Goal: Information Seeking & Learning: Learn about a topic

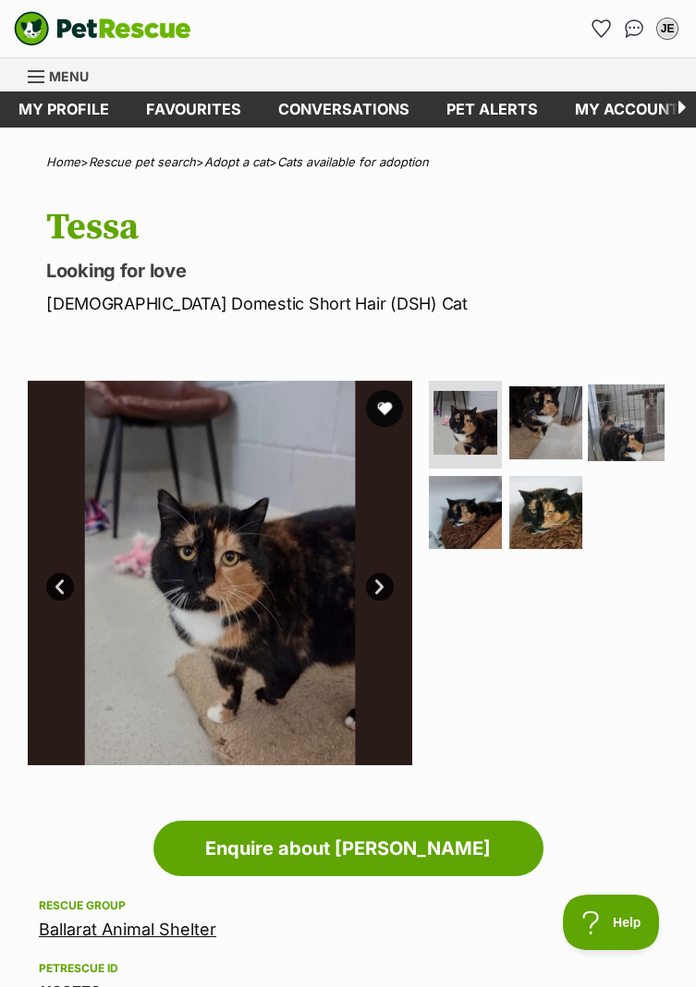
click at [638, 404] on img at bounding box center [626, 422] width 77 height 77
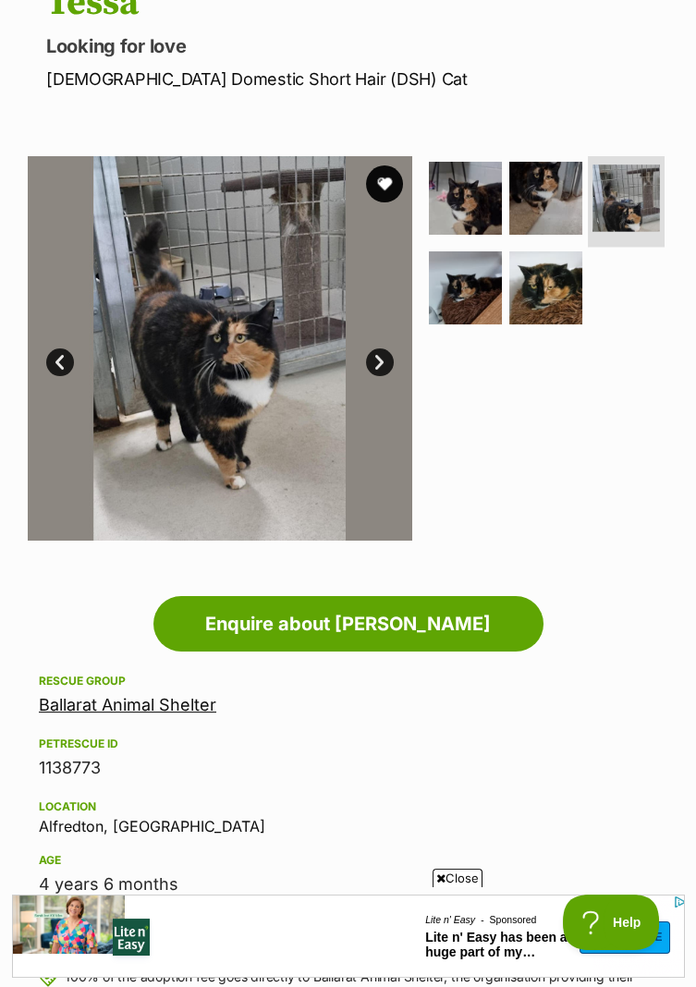
scroll to position [225, 0]
click at [559, 290] on img at bounding box center [545, 287] width 77 height 77
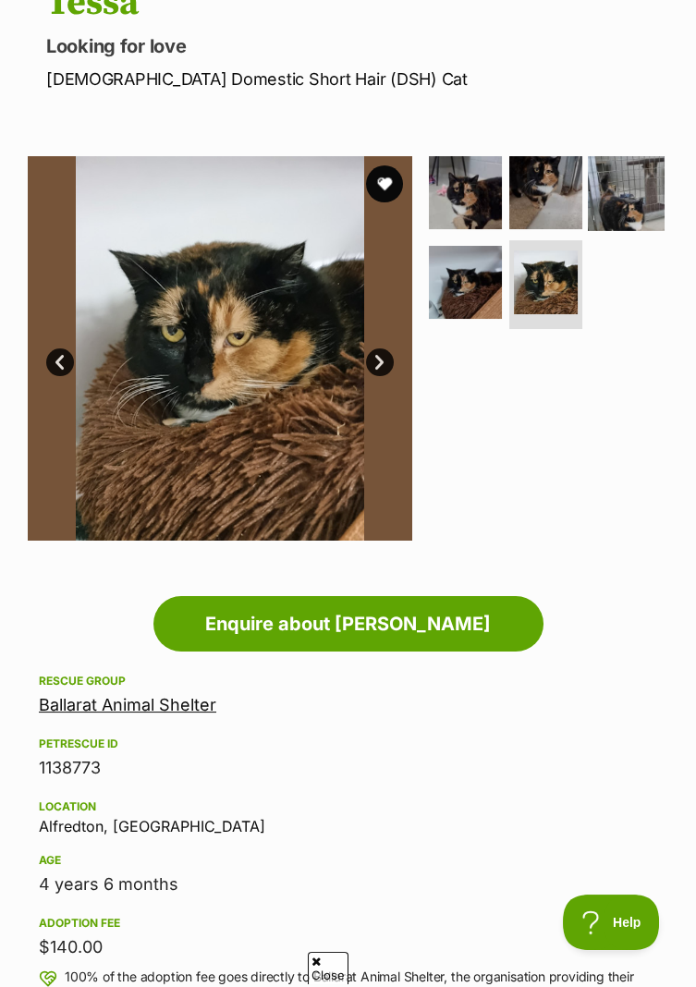
click at [622, 181] on img at bounding box center [626, 192] width 77 height 77
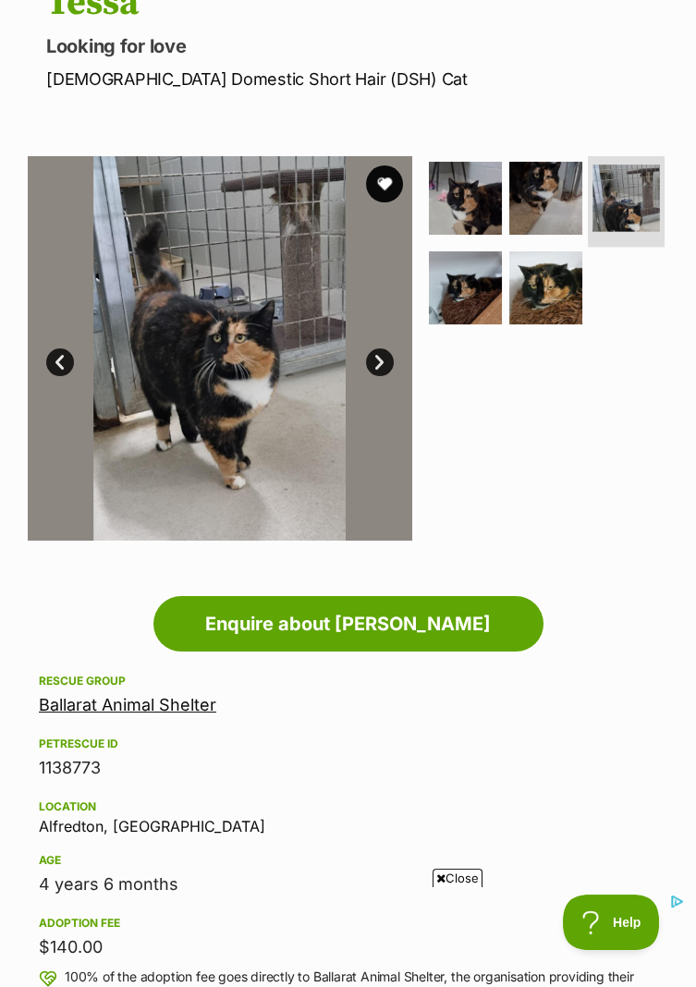
scroll to position [0, 0]
click at [466, 273] on img at bounding box center [465, 287] width 77 height 77
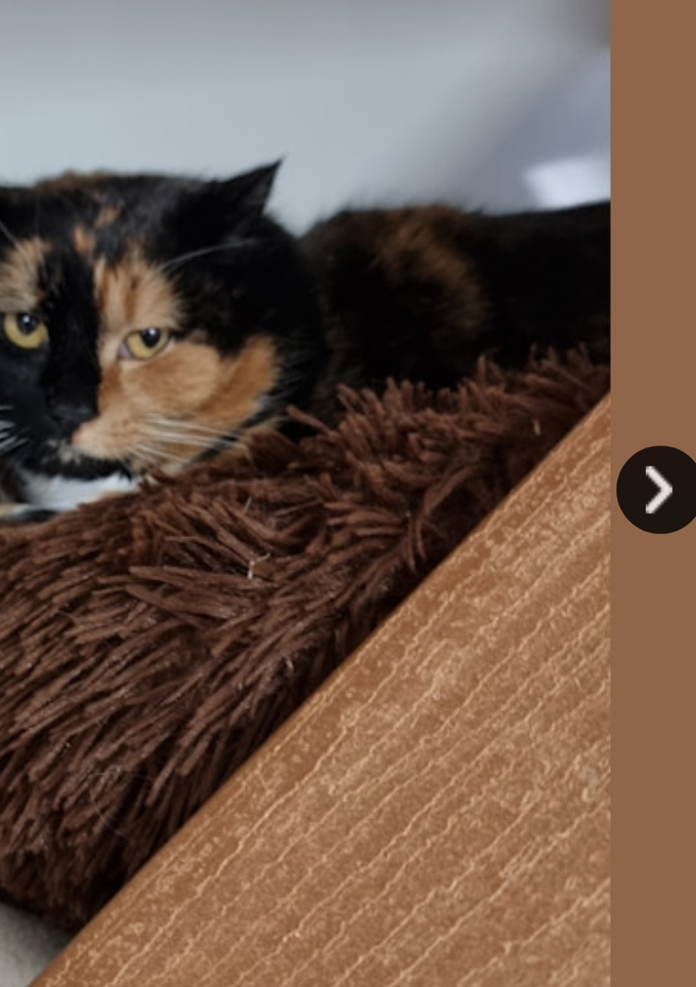
scroll to position [225, 0]
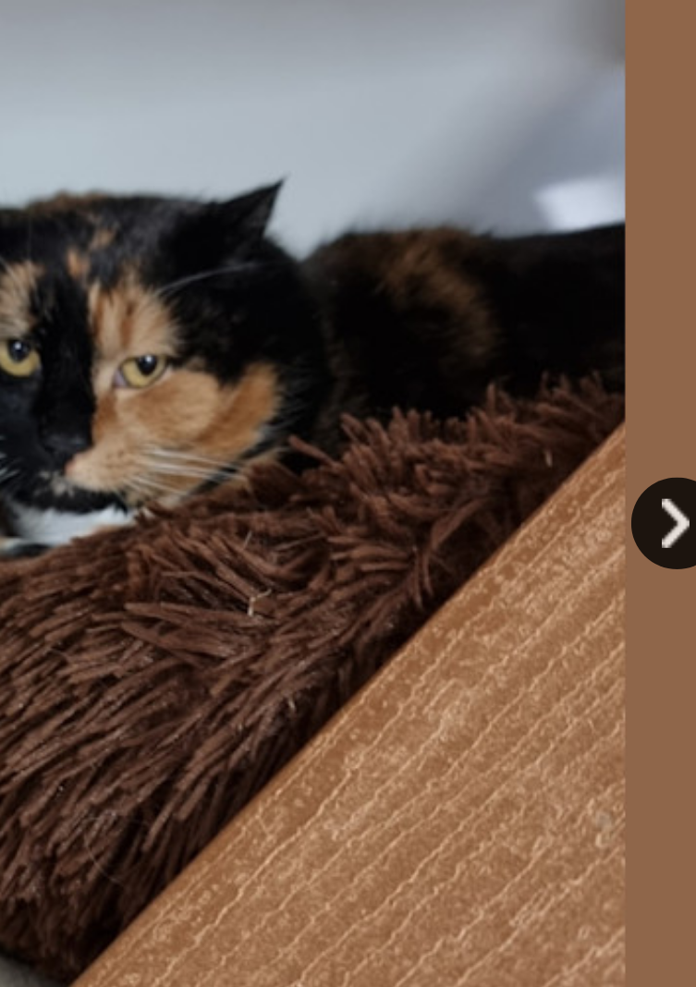
click at [374, 362] on link "Next" at bounding box center [380, 362] width 28 height 28
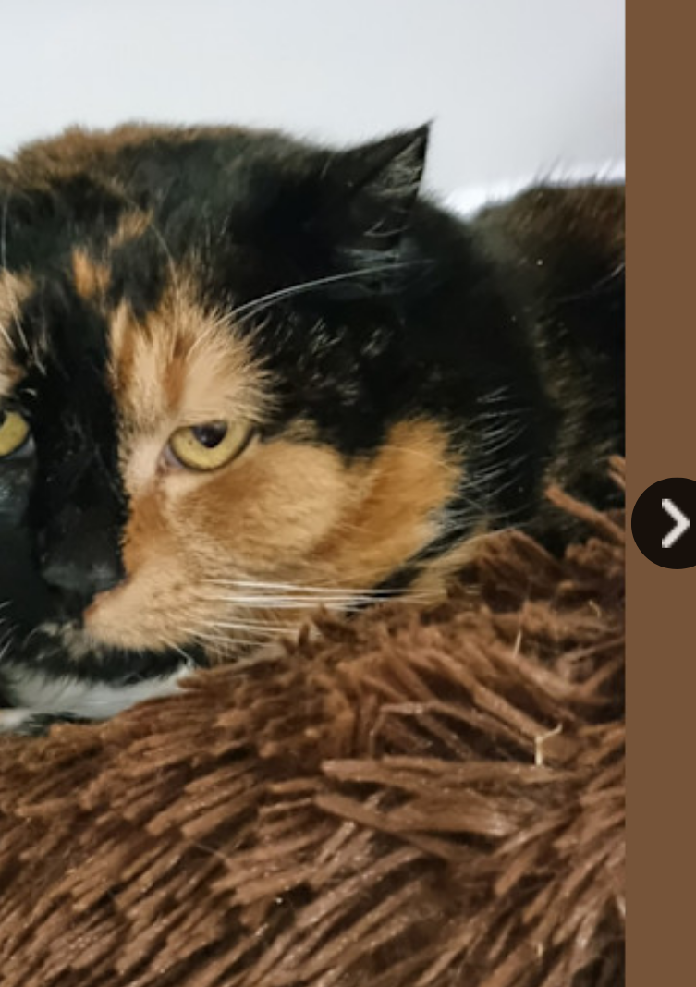
click at [373, 356] on link "Next" at bounding box center [380, 362] width 28 height 28
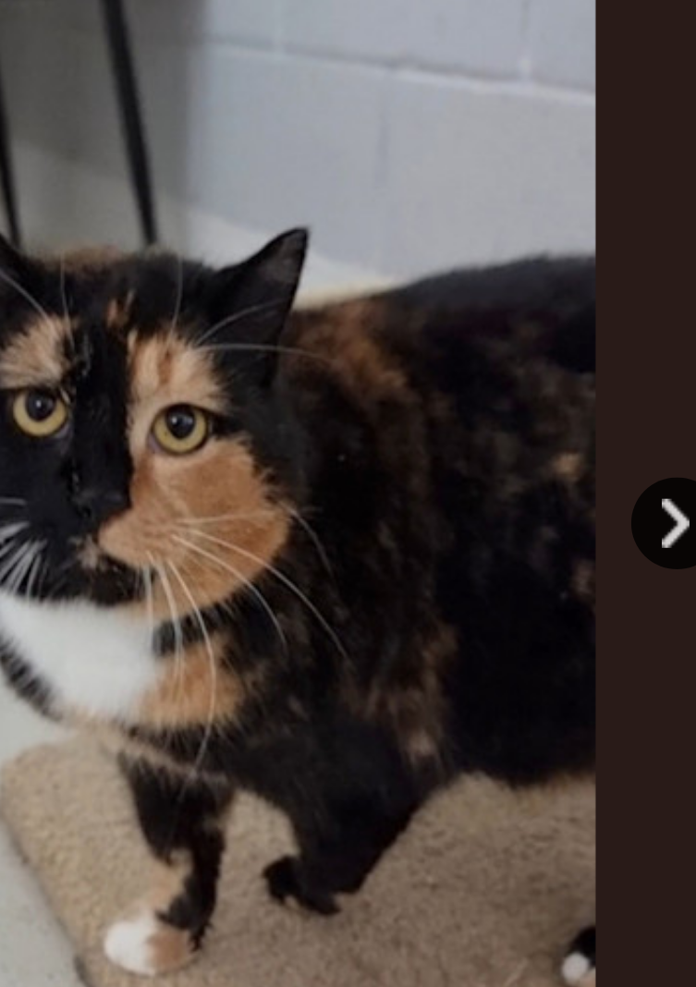
click at [375, 362] on link "Next" at bounding box center [380, 362] width 28 height 28
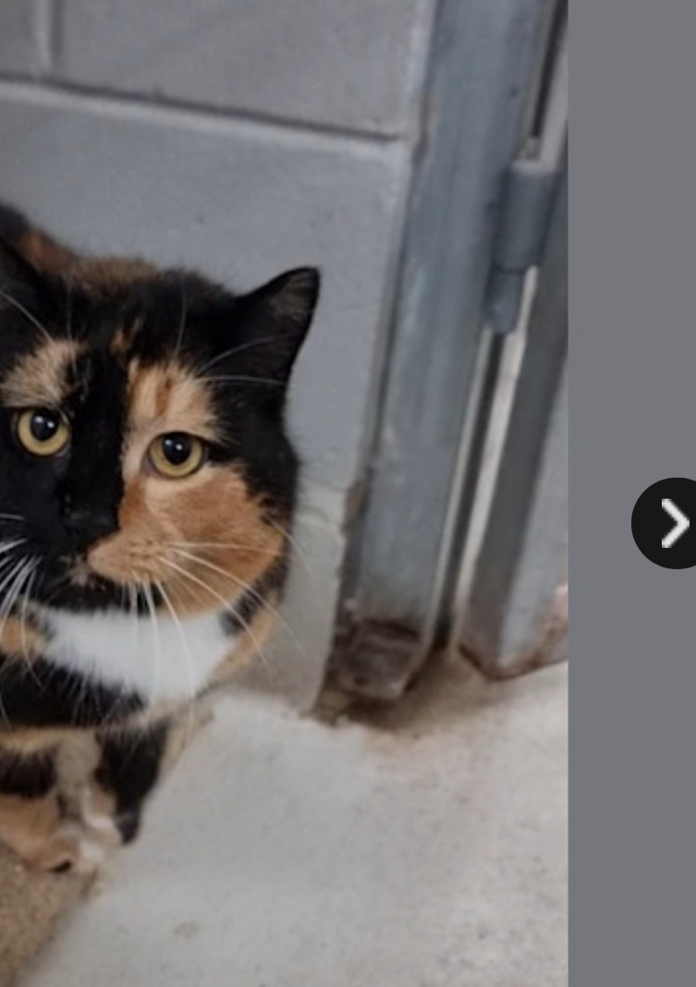
click at [380, 359] on link "Next" at bounding box center [380, 362] width 28 height 28
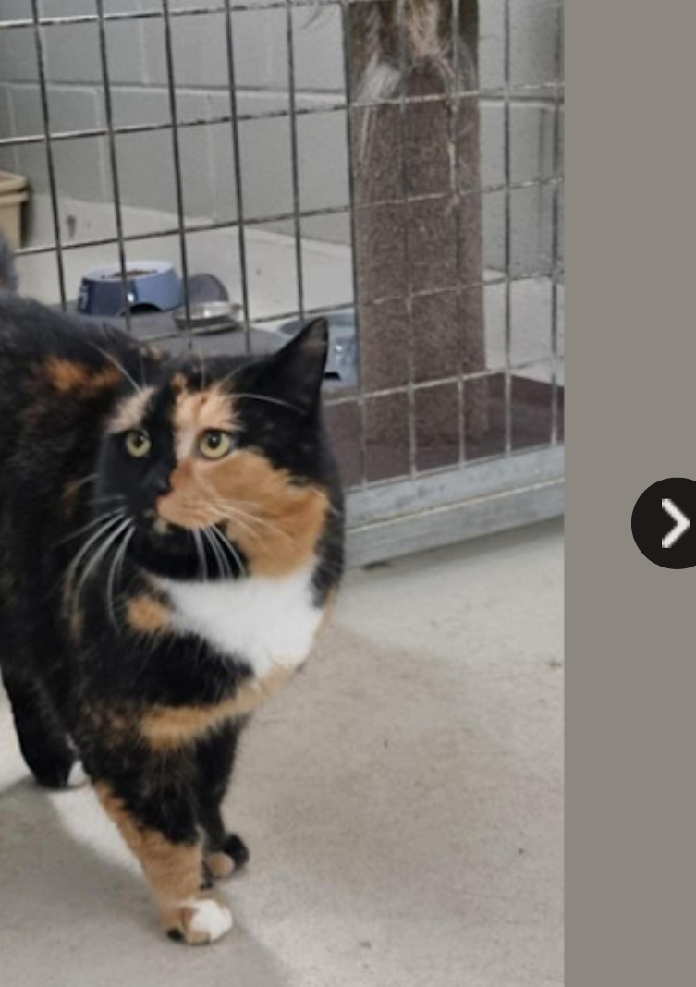
click at [381, 357] on link "Next" at bounding box center [380, 362] width 28 height 28
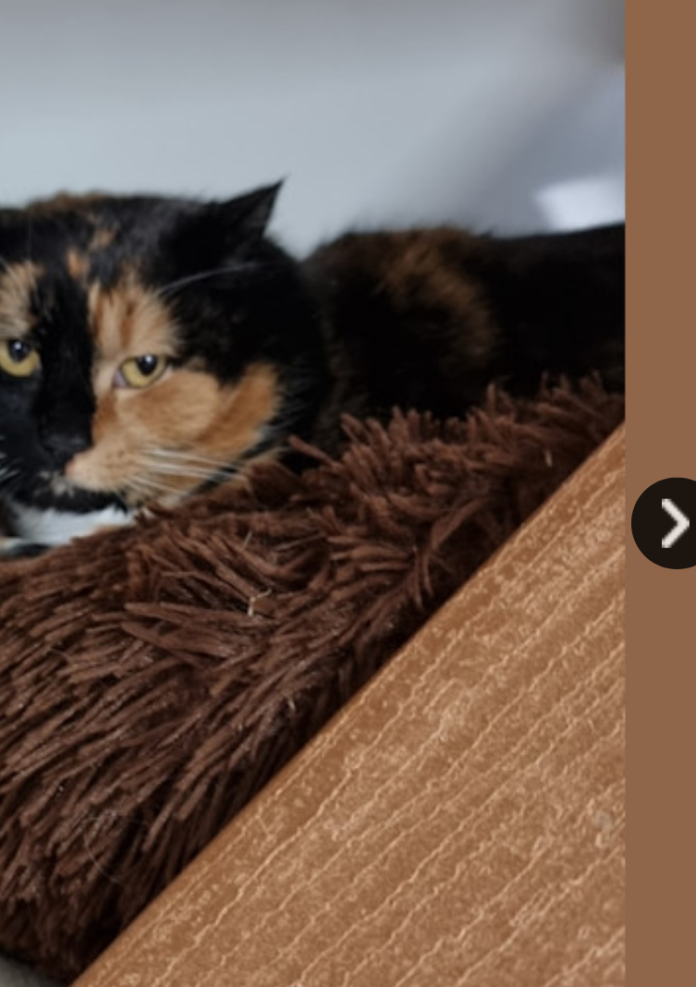
click at [379, 359] on link "Next" at bounding box center [380, 362] width 28 height 28
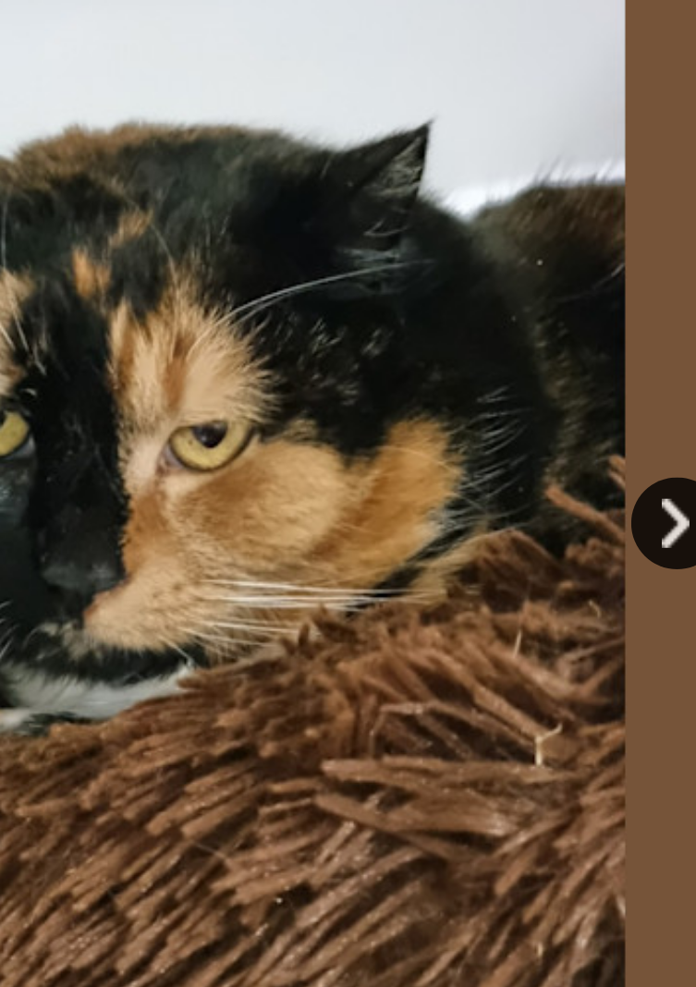
click at [378, 351] on link "Next" at bounding box center [380, 362] width 28 height 28
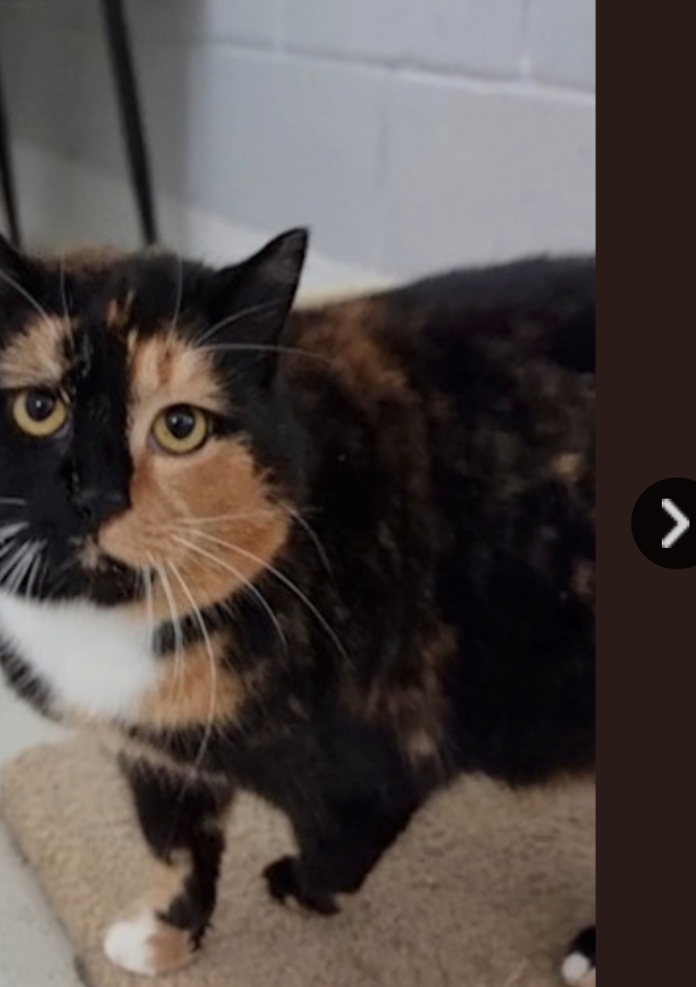
click at [376, 361] on link "Next" at bounding box center [380, 362] width 28 height 28
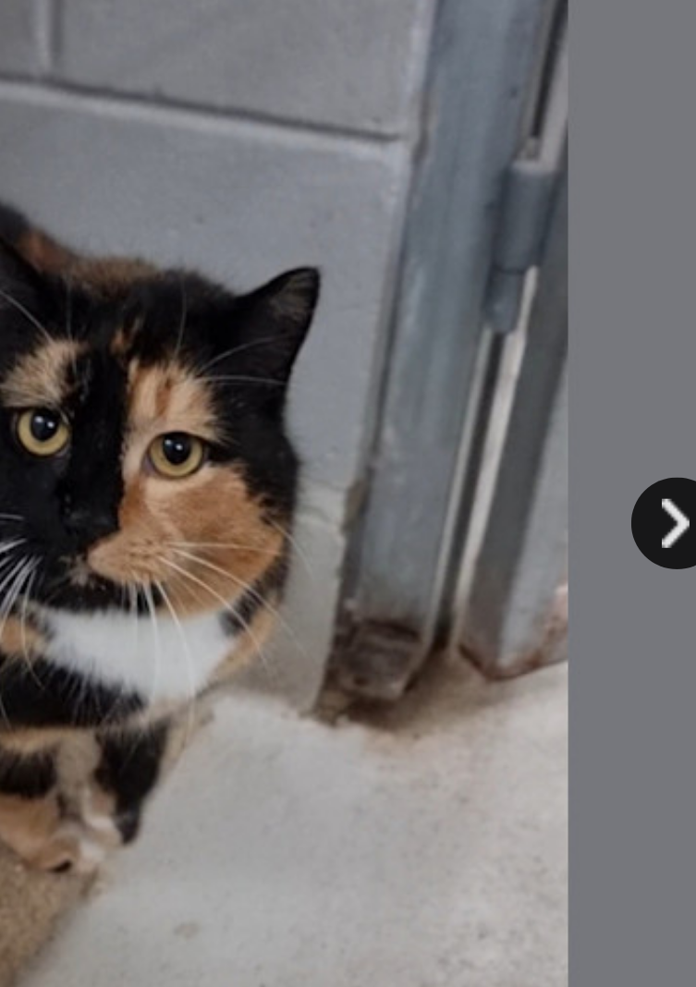
click at [379, 359] on link "Next" at bounding box center [380, 362] width 28 height 28
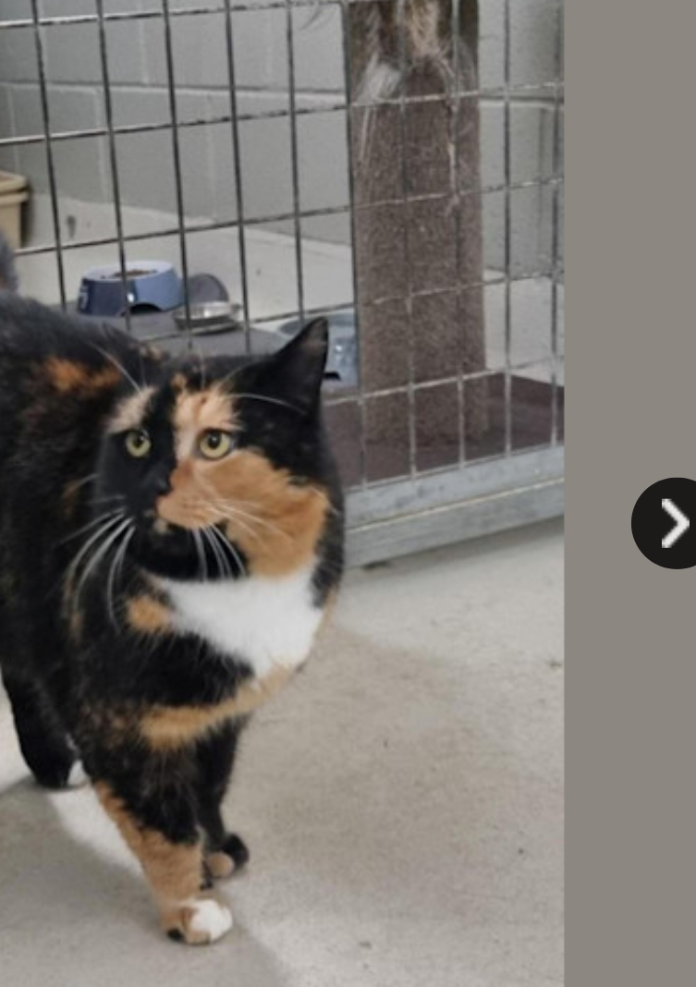
click at [380, 357] on link "Next" at bounding box center [380, 362] width 28 height 28
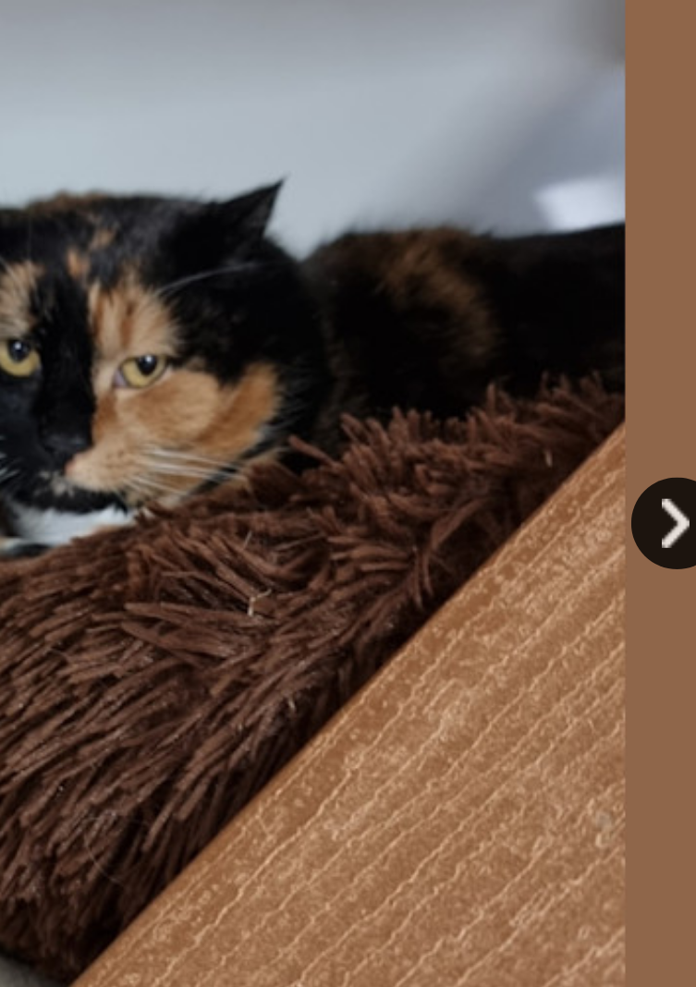
scroll to position [0, 0]
click at [381, 362] on link "Next" at bounding box center [380, 362] width 28 height 28
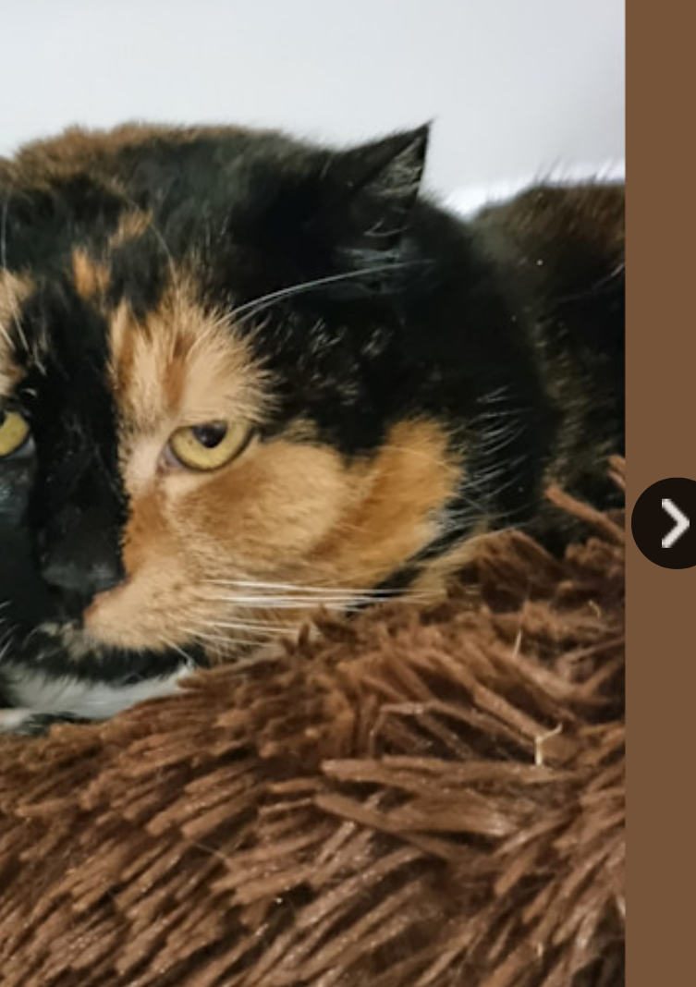
click at [380, 361] on link "Next" at bounding box center [380, 362] width 28 height 28
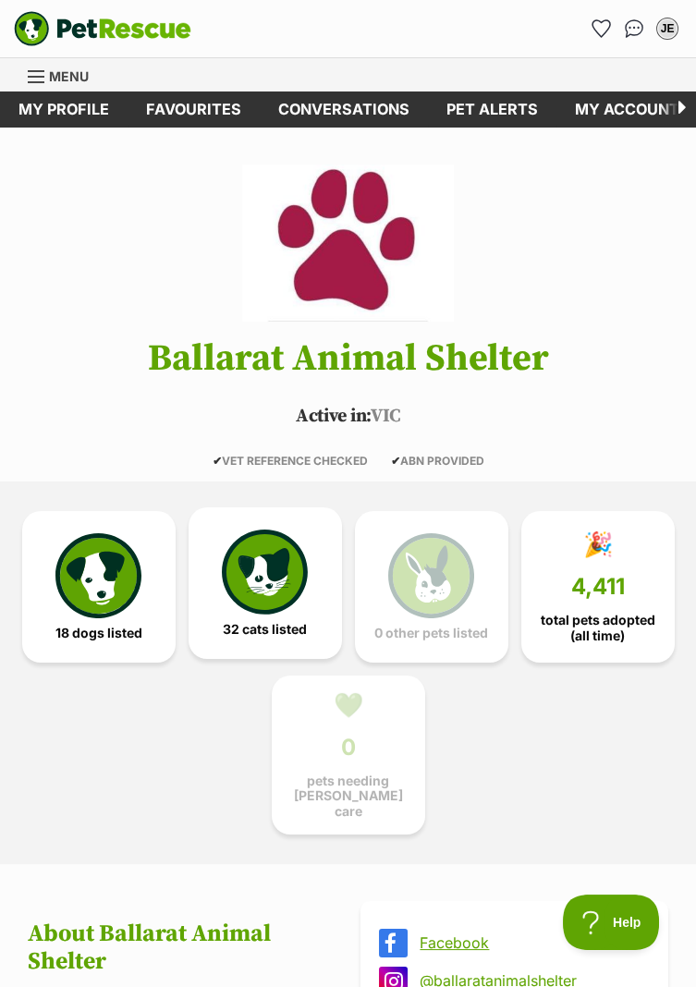
click at [260, 595] on img at bounding box center [264, 571] width 85 height 85
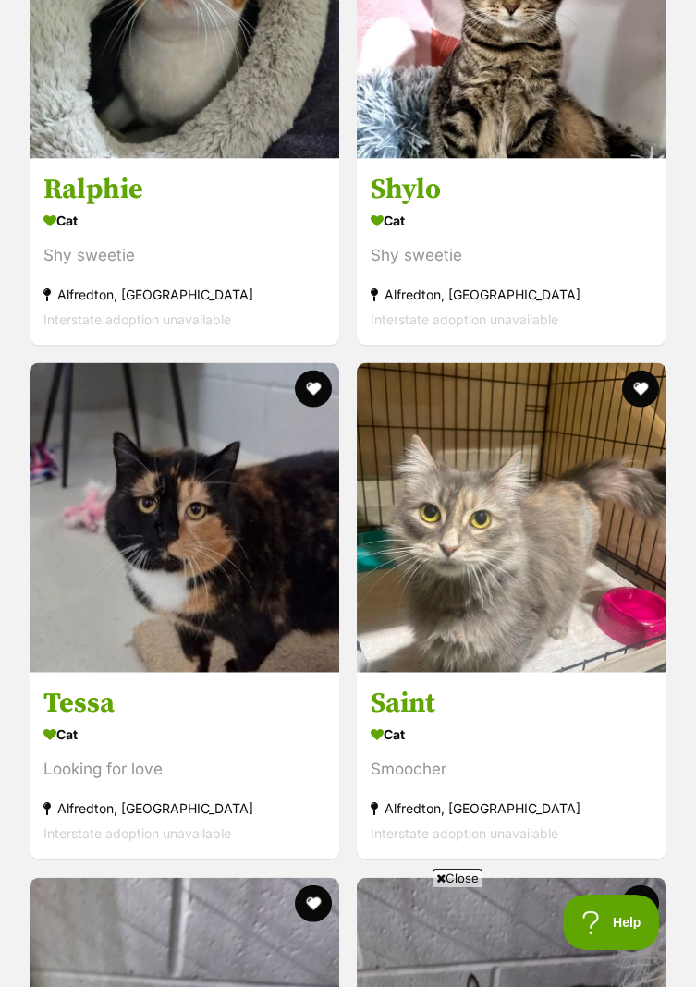
scroll to position [6944, 0]
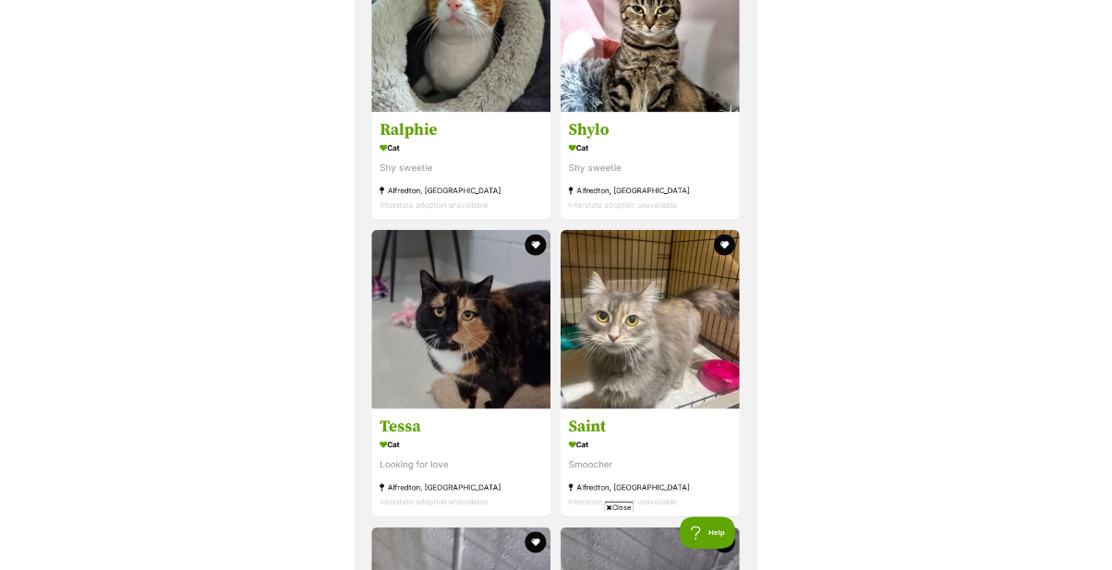
scroll to position [3793, 0]
